Goal: Task Accomplishment & Management: Complete application form

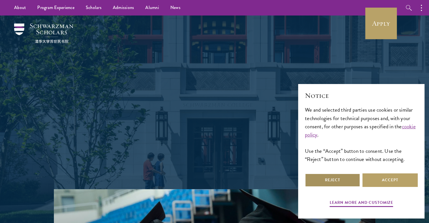
click at [341, 182] on button "Reject" at bounding box center [332, 181] width 55 height 14
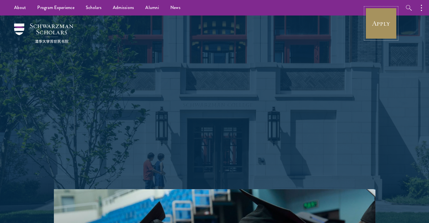
click at [377, 25] on link "Apply" at bounding box center [382, 24] width 32 height 32
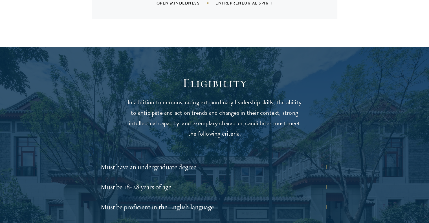
scroll to position [740, 0]
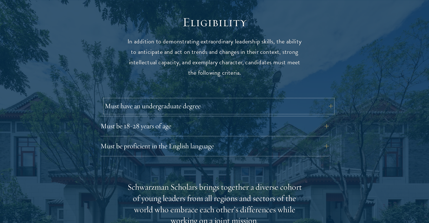
click at [185, 100] on button "Must have an undergraduate degree" at bounding box center [219, 106] width 229 height 14
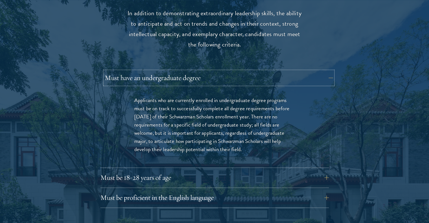
scroll to position [769, 0]
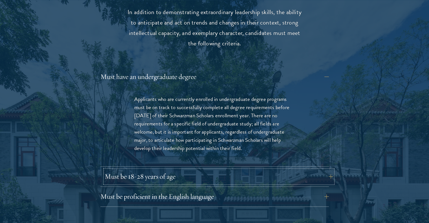
click at [154, 170] on button "Must be 18-28 years of age" at bounding box center [219, 177] width 229 height 14
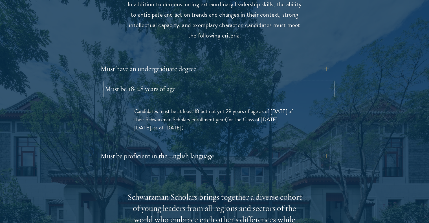
scroll to position [777, 0]
click at [174, 149] on button "Must be proficient in the English language" at bounding box center [219, 156] width 229 height 14
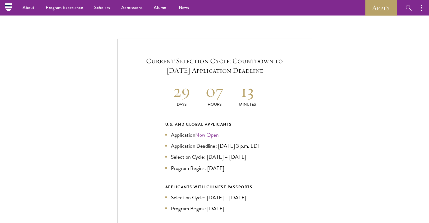
scroll to position [1337, 0]
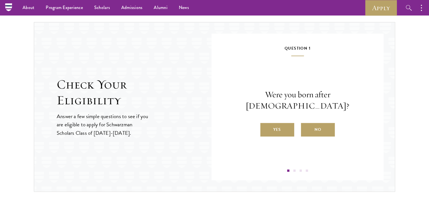
scroll to position [574, 0]
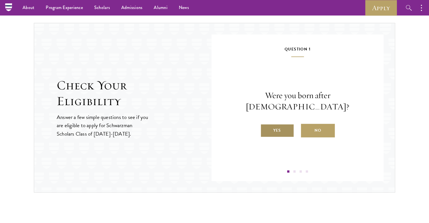
click at [278, 124] on label "Yes" at bounding box center [278, 131] width 34 height 14
click at [266, 124] on input "Yes" at bounding box center [263, 126] width 5 height 5
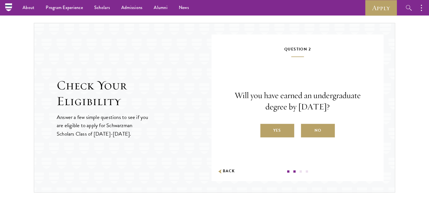
click at [278, 124] on label "Yes" at bounding box center [278, 131] width 34 height 14
click at [266, 124] on input "Yes" at bounding box center [263, 126] width 5 height 5
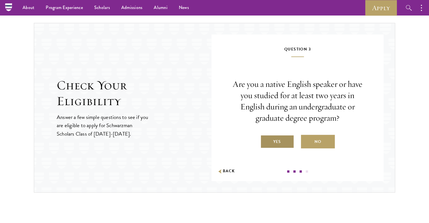
click at [276, 139] on label "Yes" at bounding box center [278, 142] width 34 height 14
click at [266, 139] on input "Yes" at bounding box center [263, 138] width 5 height 5
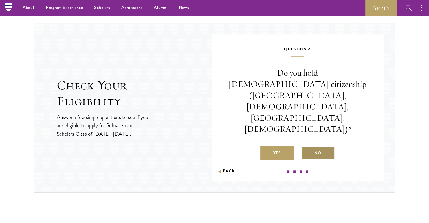
click at [319, 146] on label "No" at bounding box center [318, 153] width 34 height 14
click at [306, 147] on input "No" at bounding box center [303, 149] width 5 height 5
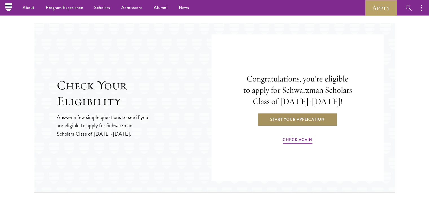
click at [297, 120] on link "Start Your Application" at bounding box center [298, 120] width 80 height 14
